Goal: Information Seeking & Learning: Learn about a topic

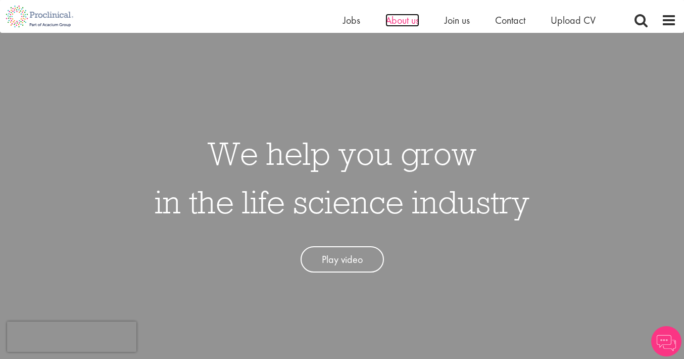
click at [399, 19] on span "About us" at bounding box center [402, 20] width 34 height 13
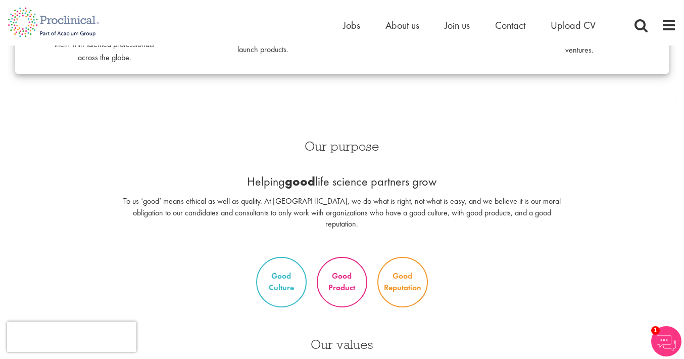
scroll to position [340, 0]
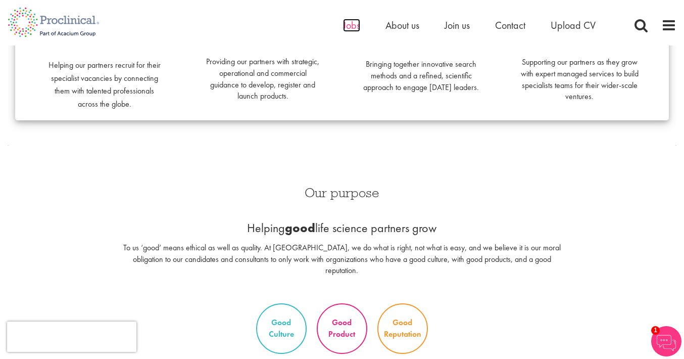
click at [352, 25] on span "Jobs" at bounding box center [351, 25] width 17 height 13
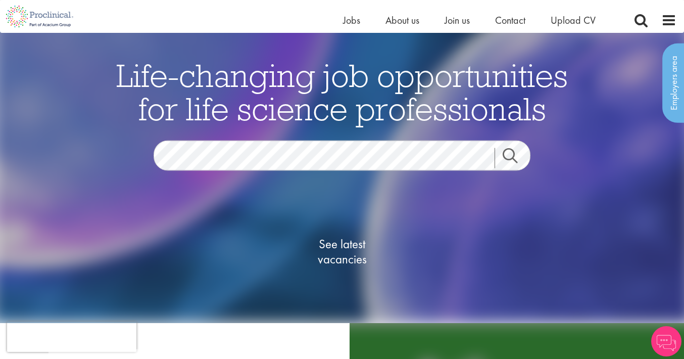
scroll to position [20, 0]
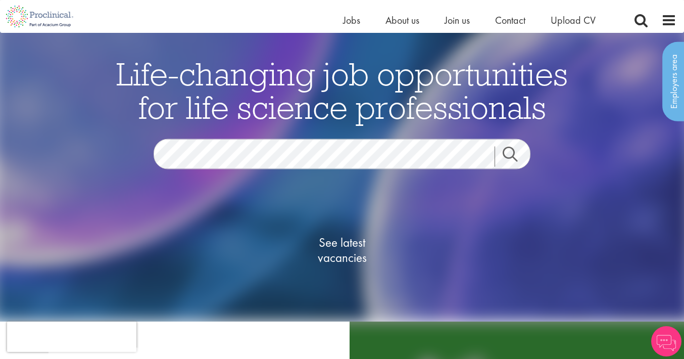
click at [351, 246] on span "See latest vacancies" at bounding box center [341, 249] width 101 height 30
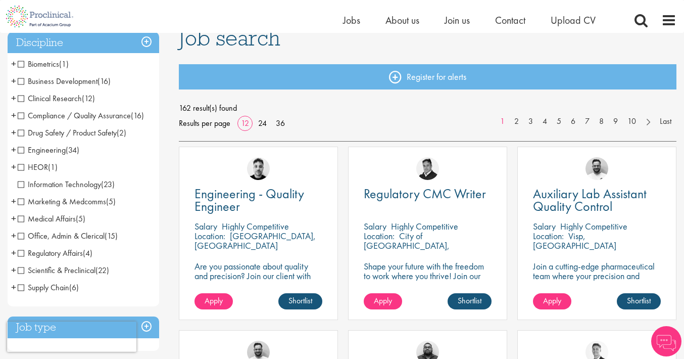
scroll to position [87, 0]
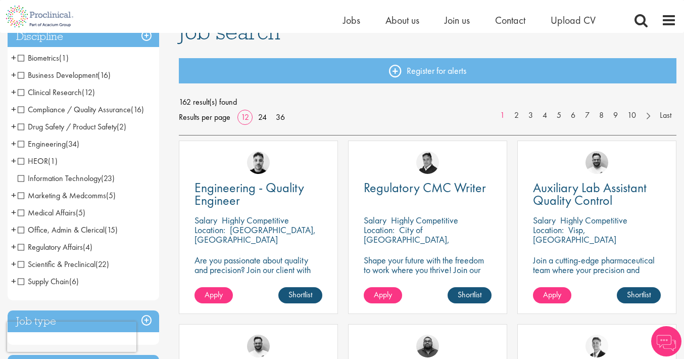
click at [22, 76] on span "Business Development" at bounding box center [58, 75] width 80 height 11
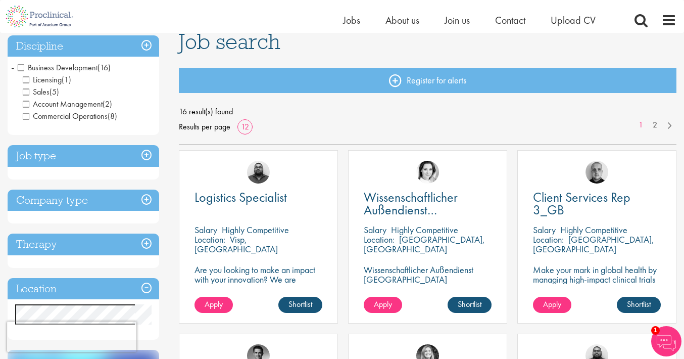
scroll to position [78, 0]
click at [22, 67] on span "Business Development" at bounding box center [58, 67] width 80 height 11
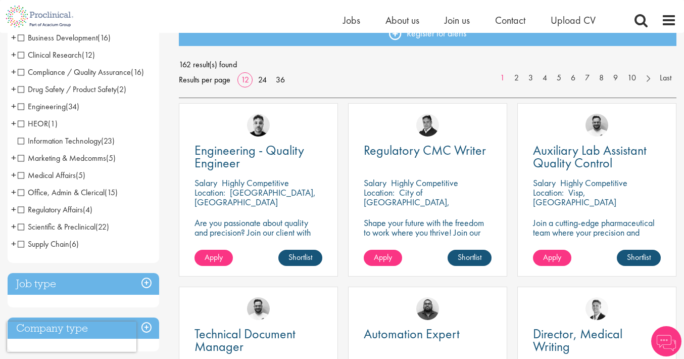
scroll to position [126, 0]
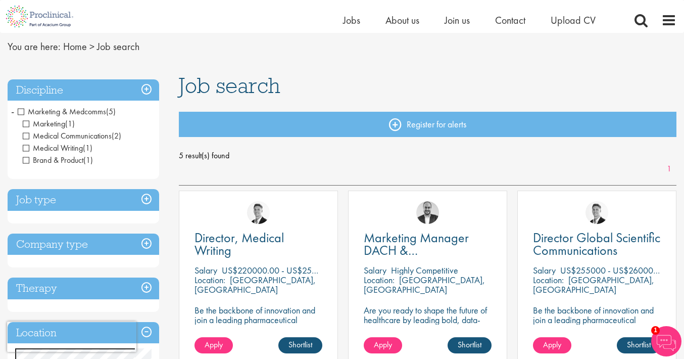
scroll to position [31, 0]
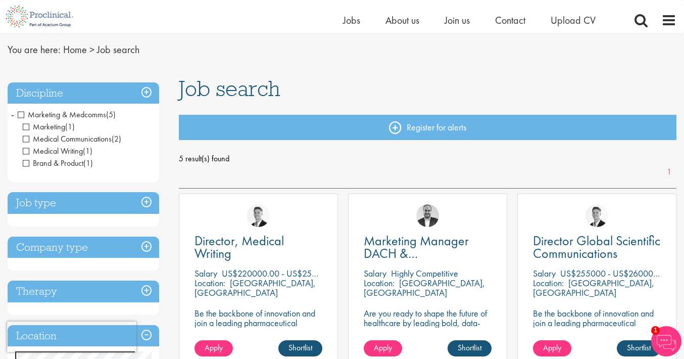
click at [21, 114] on span "Marketing & Medcomms" at bounding box center [62, 114] width 88 height 11
